Goal: Information Seeking & Learning: Learn about a topic

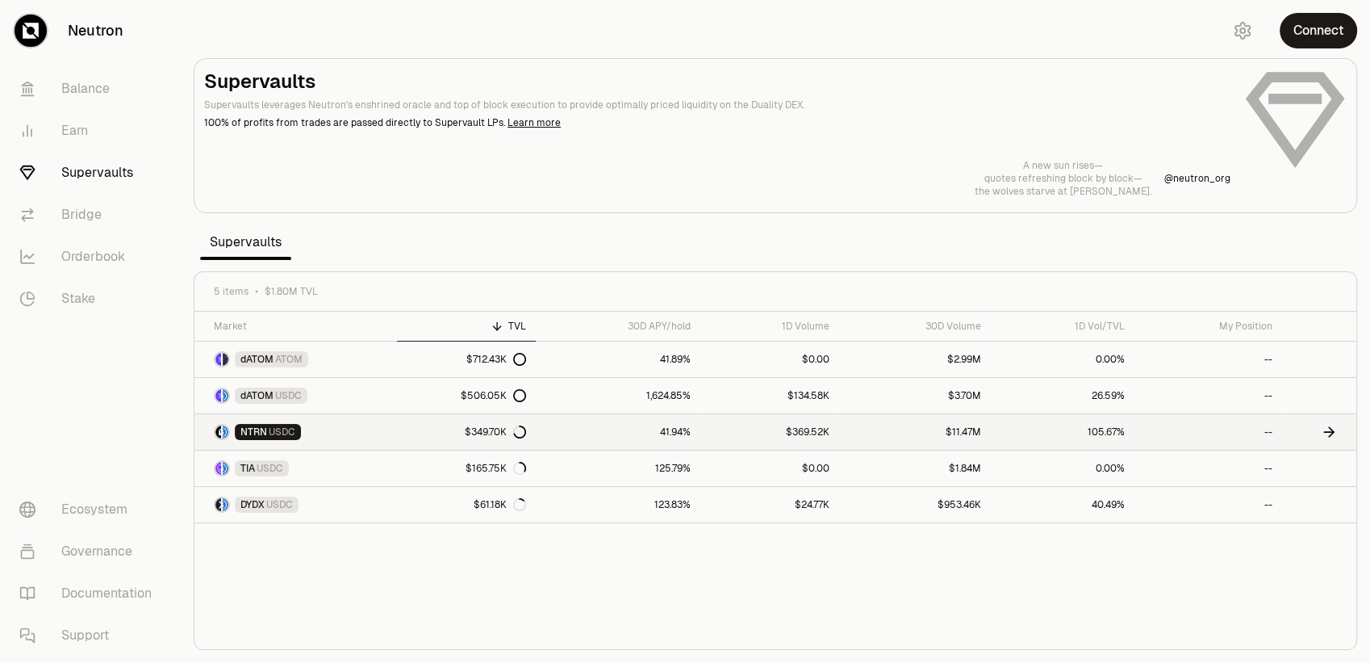
click at [630, 435] on link "41.94%" at bounding box center [618, 432] width 164 height 36
click at [433, 387] on link "$506.05K" at bounding box center [466, 396] width 139 height 36
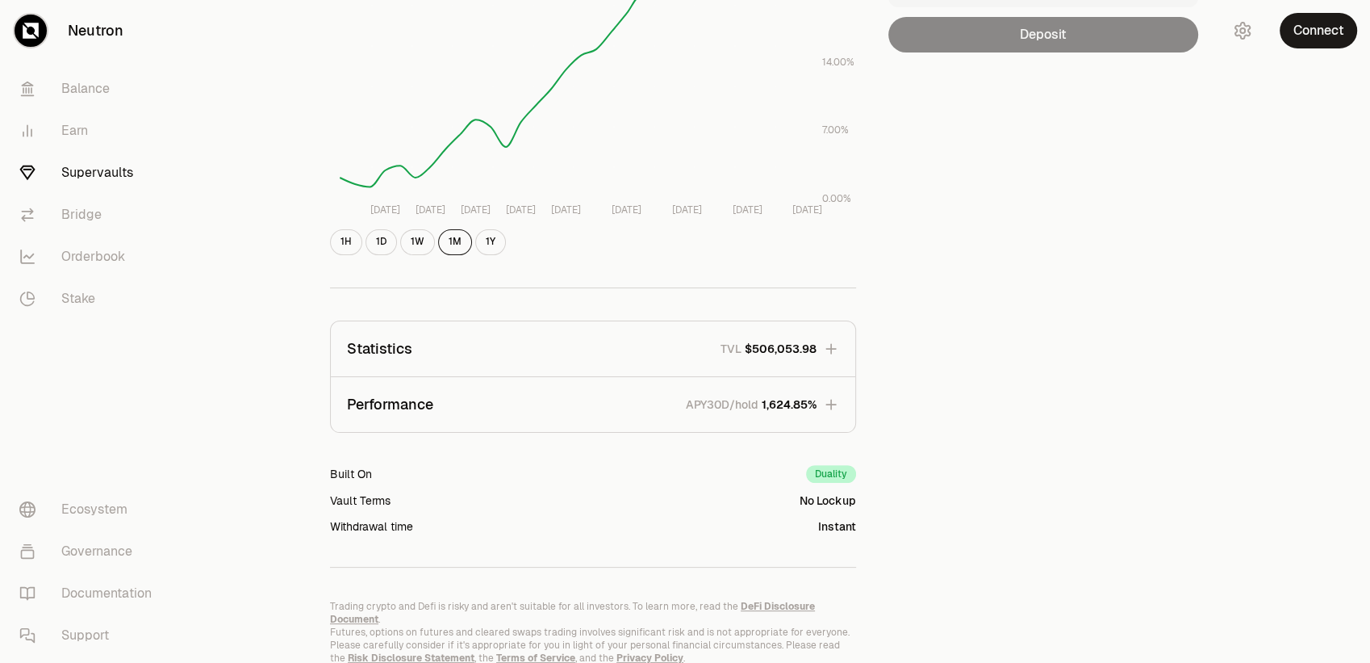
scroll to position [323, 0]
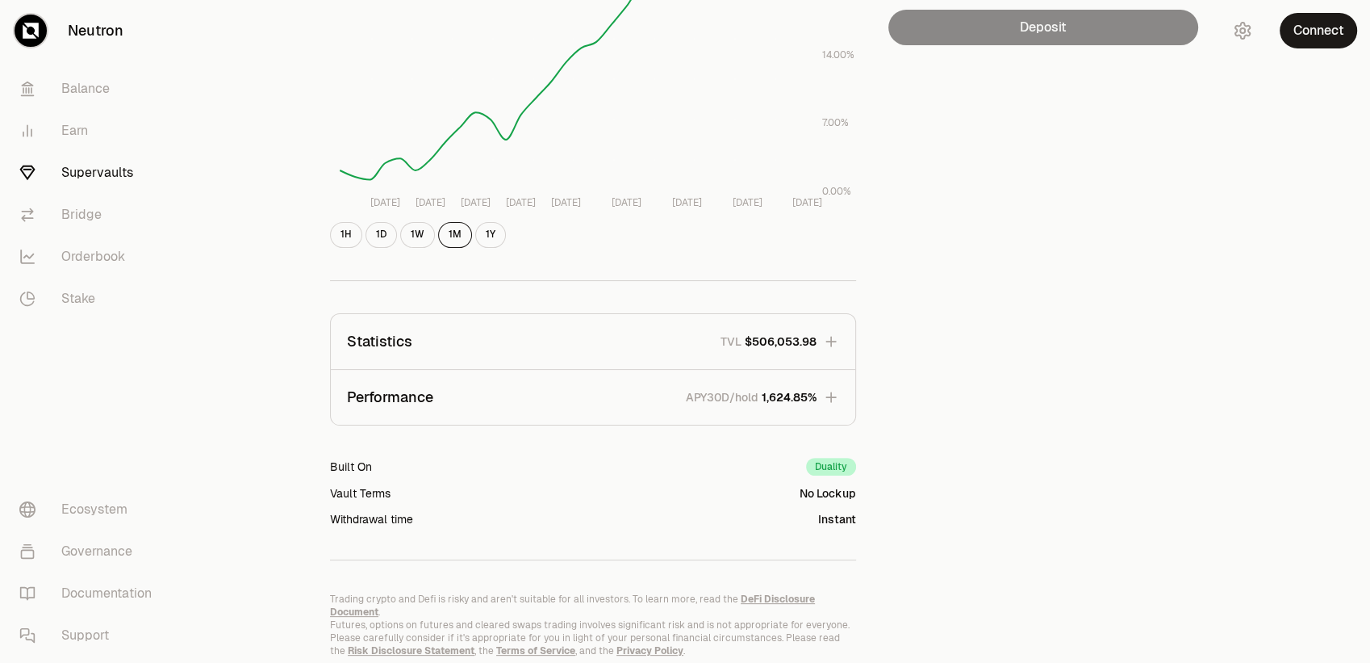
click at [821, 416] on button "Performance APY30D/hold 1,624.85%" at bounding box center [593, 397] width 525 height 55
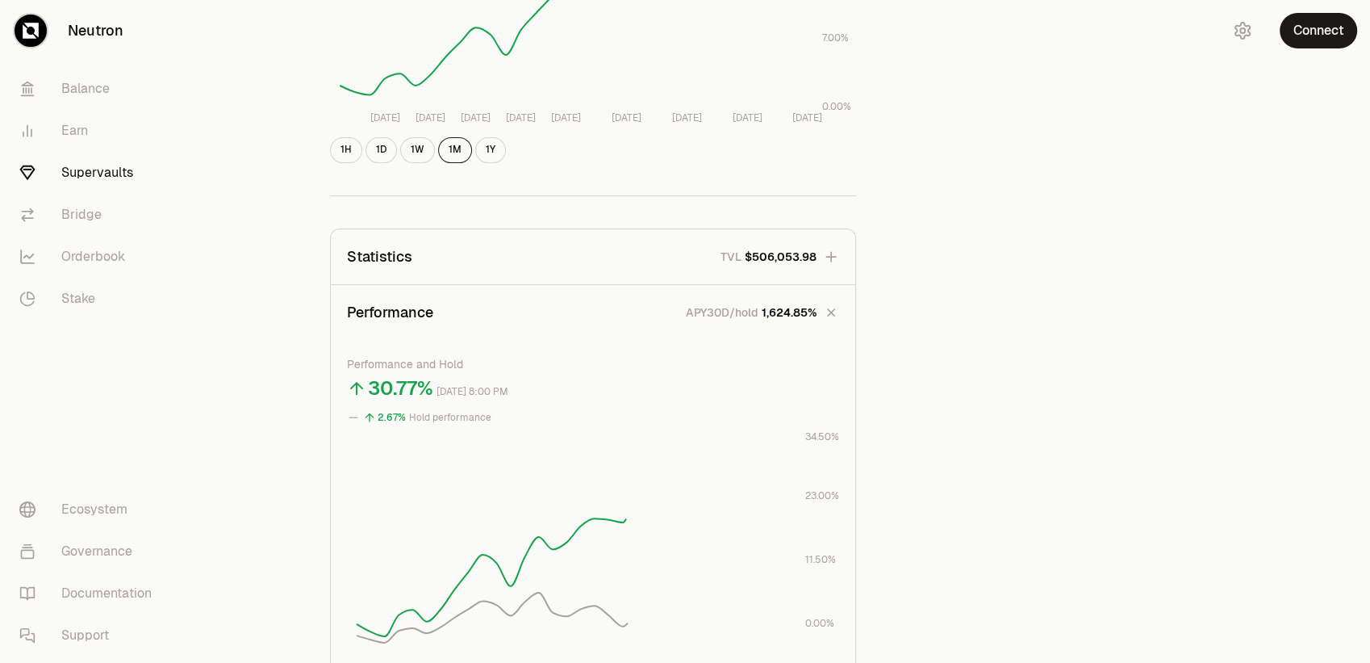
scroll to position [538, 0]
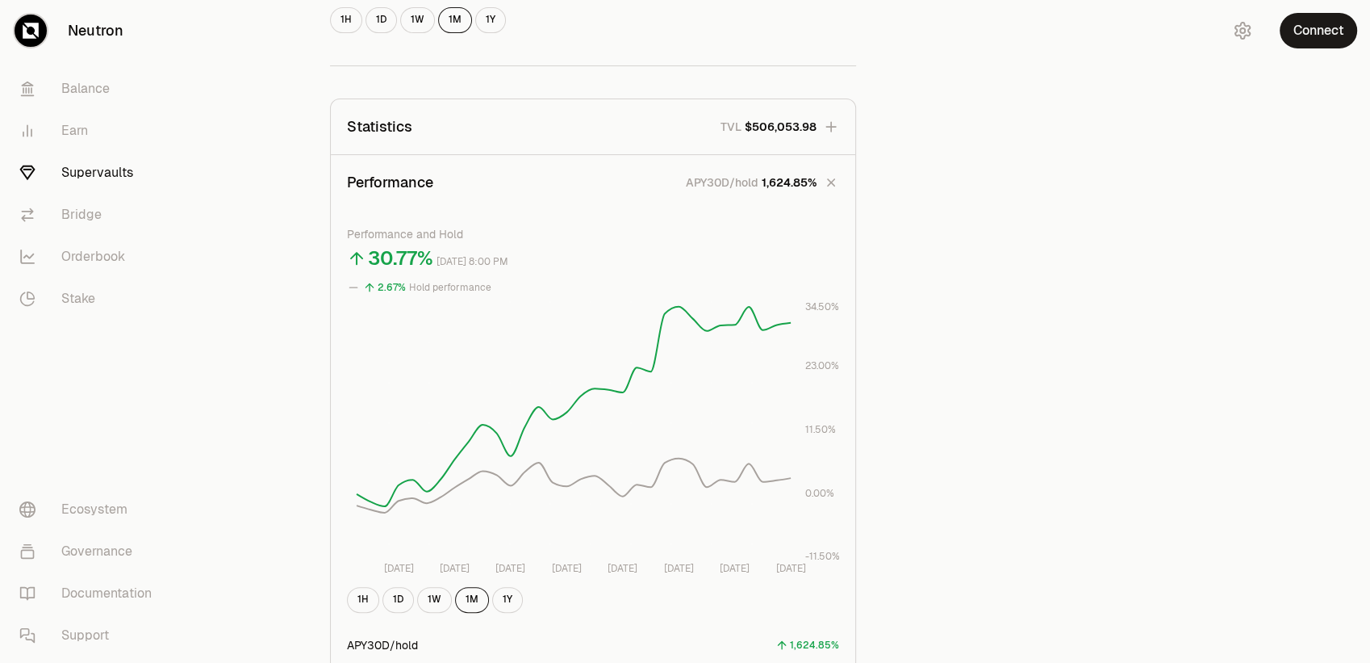
click at [822, 123] on button "Statistics TVL $506,053.98" at bounding box center [593, 126] width 525 height 55
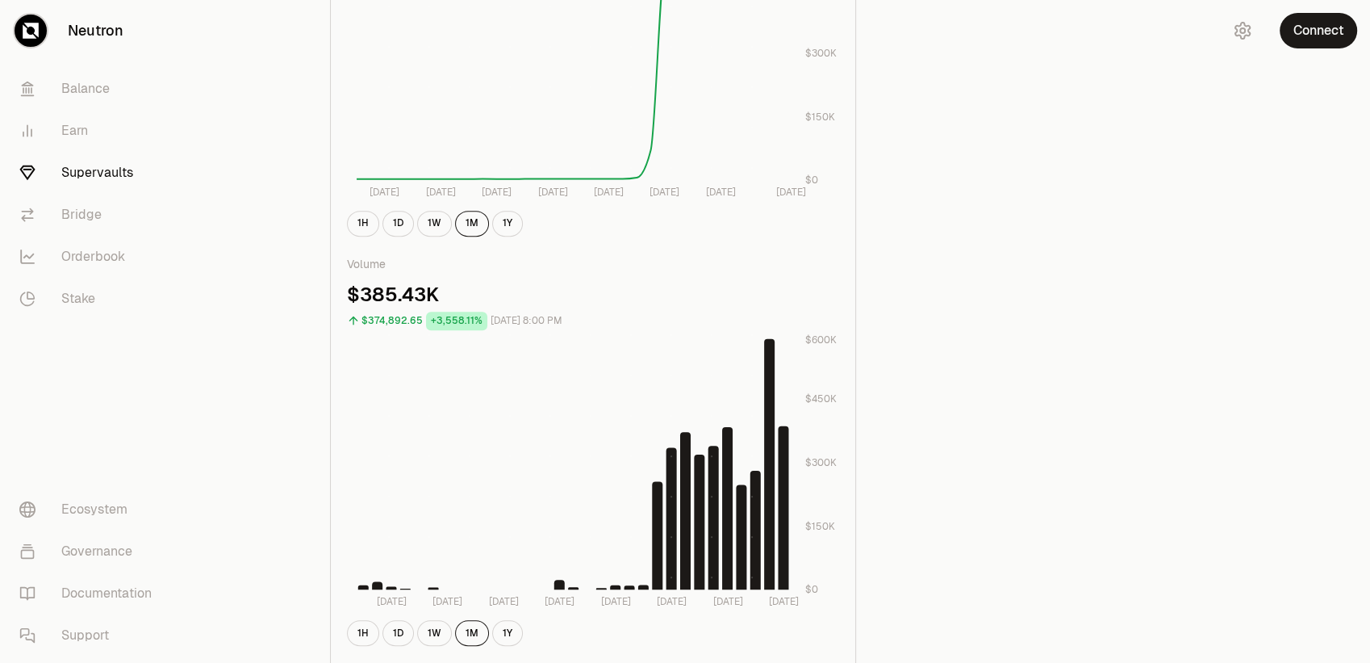
scroll to position [860, 0]
